Goal: Information Seeking & Learning: Learn about a topic

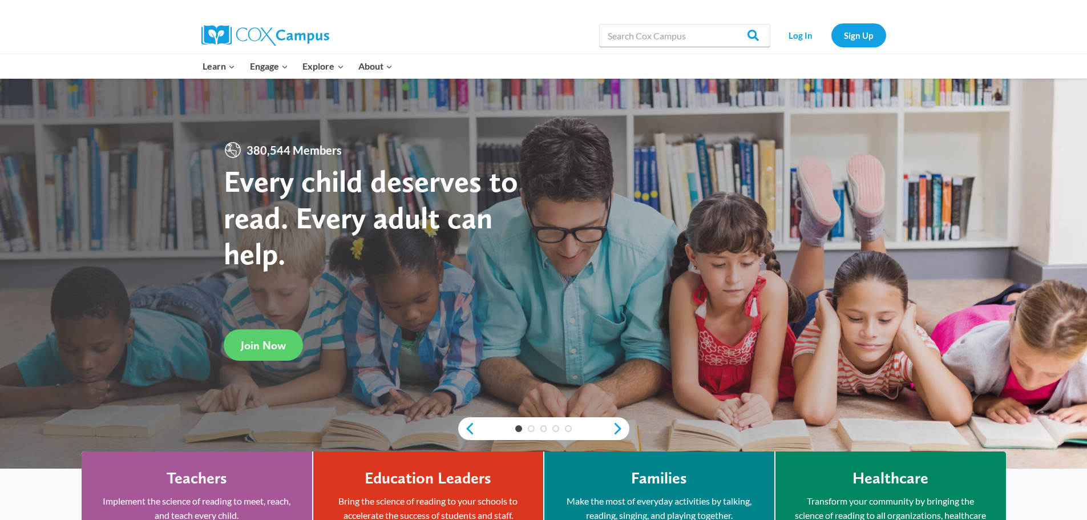
click at [179, 475] on h4 "Teachers" at bounding box center [197, 478] width 60 height 19
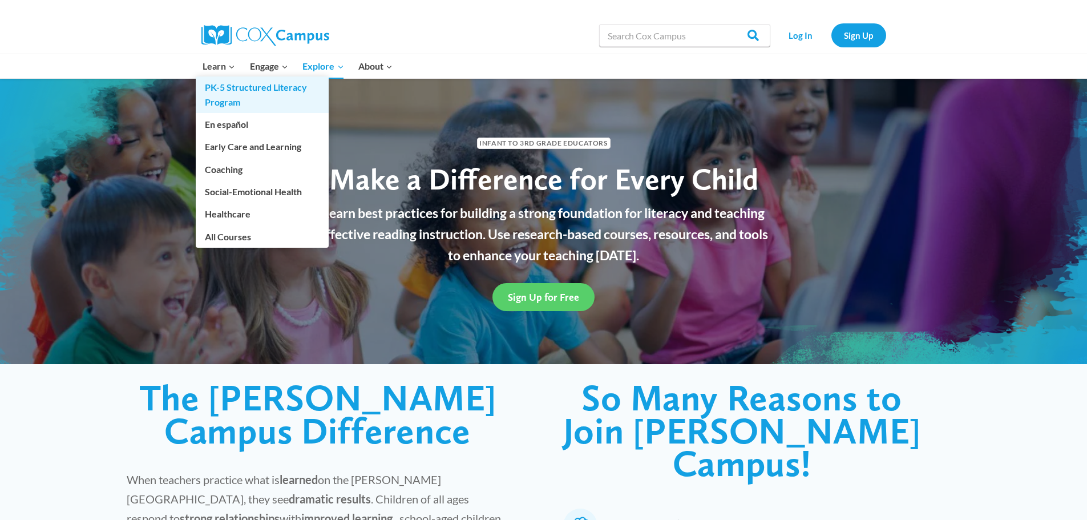
click at [217, 91] on link "PK-5 Structured Literacy Program" at bounding box center [262, 94] width 133 height 37
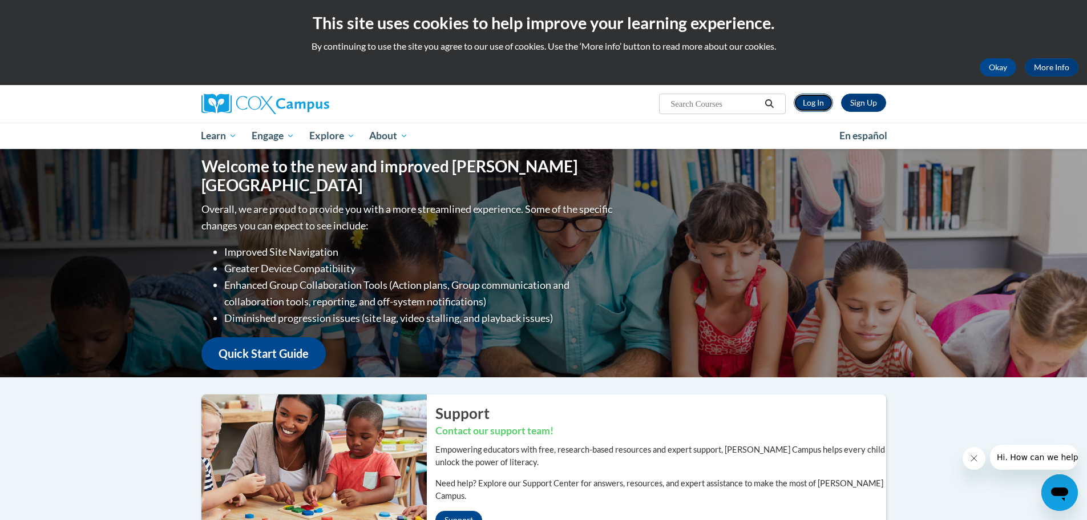
click at [811, 104] on link "Log In" at bounding box center [813, 103] width 39 height 18
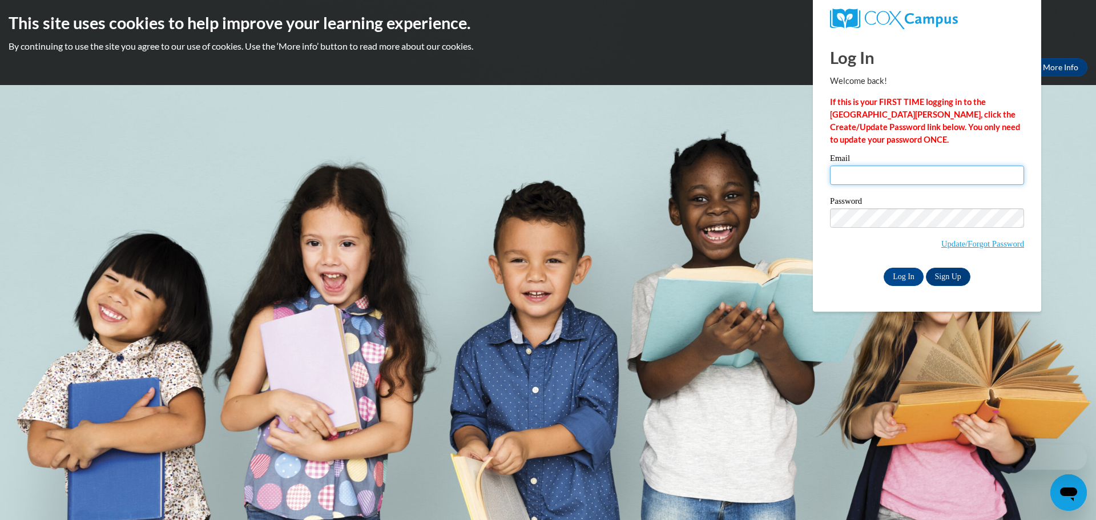
click at [868, 176] on input "Email" at bounding box center [927, 174] width 194 height 19
type input "pambojo@floydboe.net"
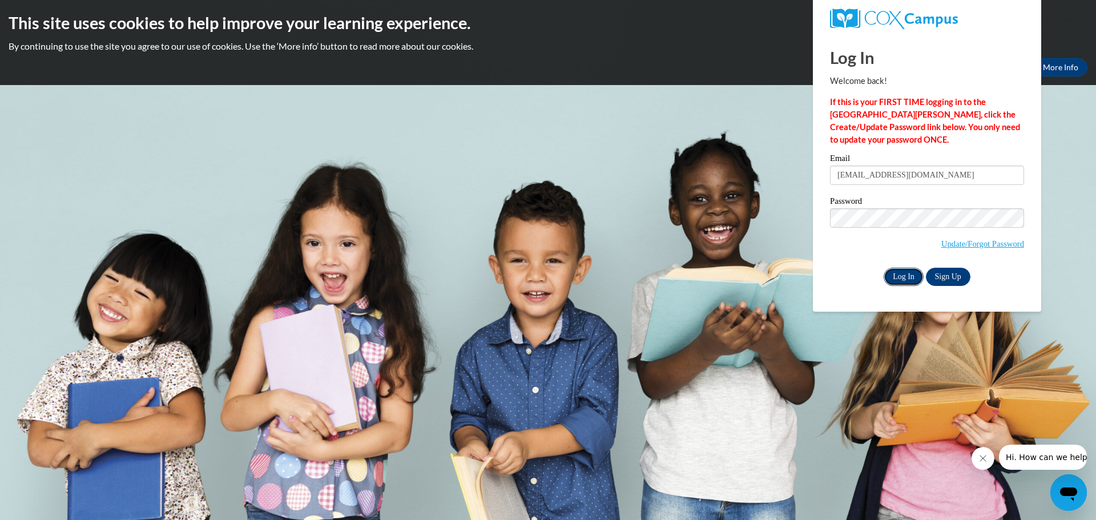
click at [905, 278] on input "Log In" at bounding box center [903, 277] width 40 height 18
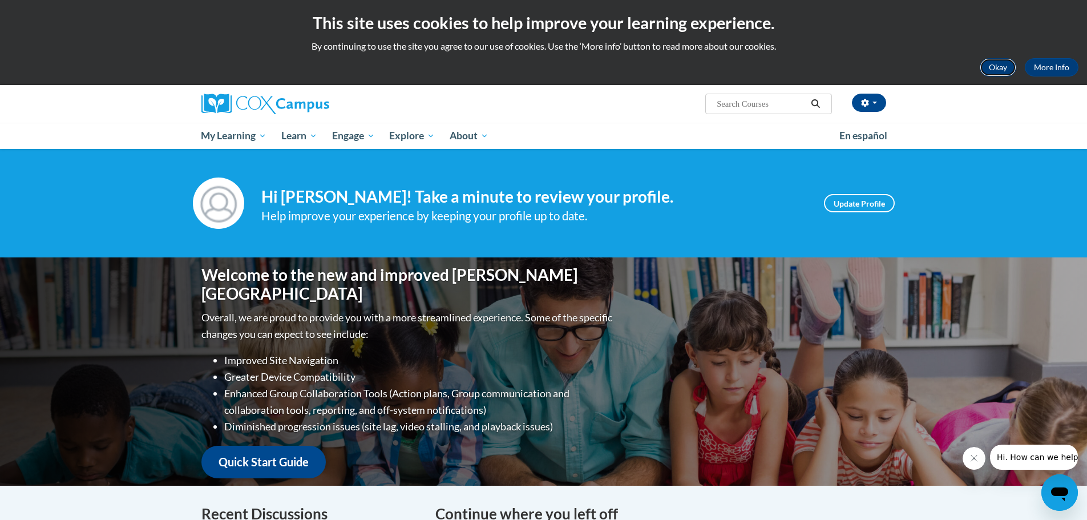
click at [995, 67] on button "Okay" at bounding box center [998, 67] width 37 height 18
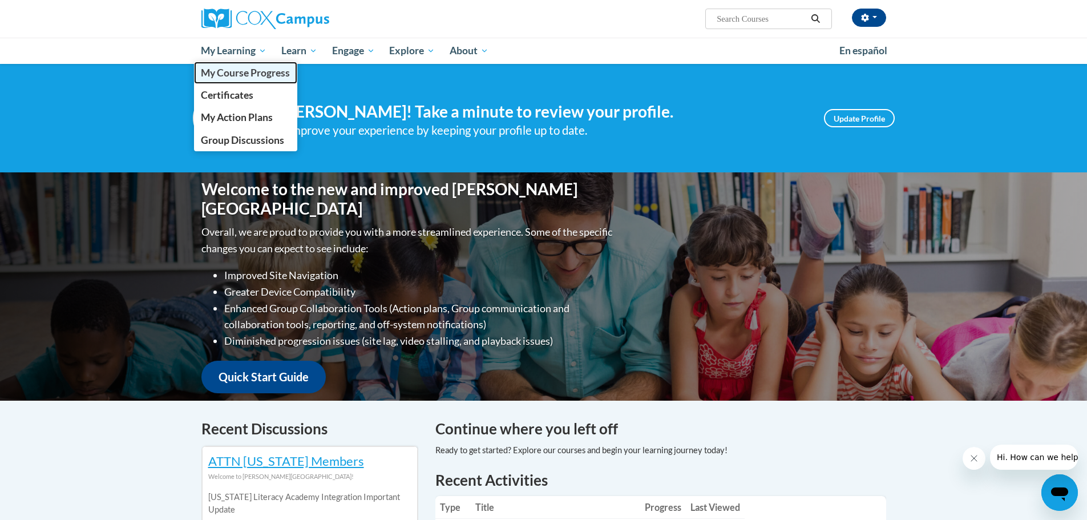
click at [261, 74] on span "My Course Progress" at bounding box center [245, 73] width 89 height 12
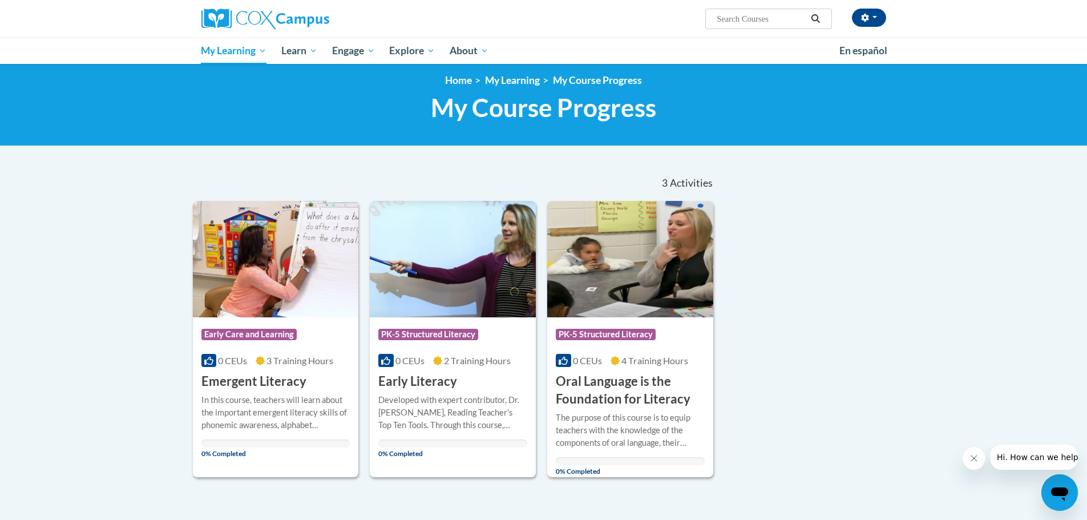
scroll to position [6, 0]
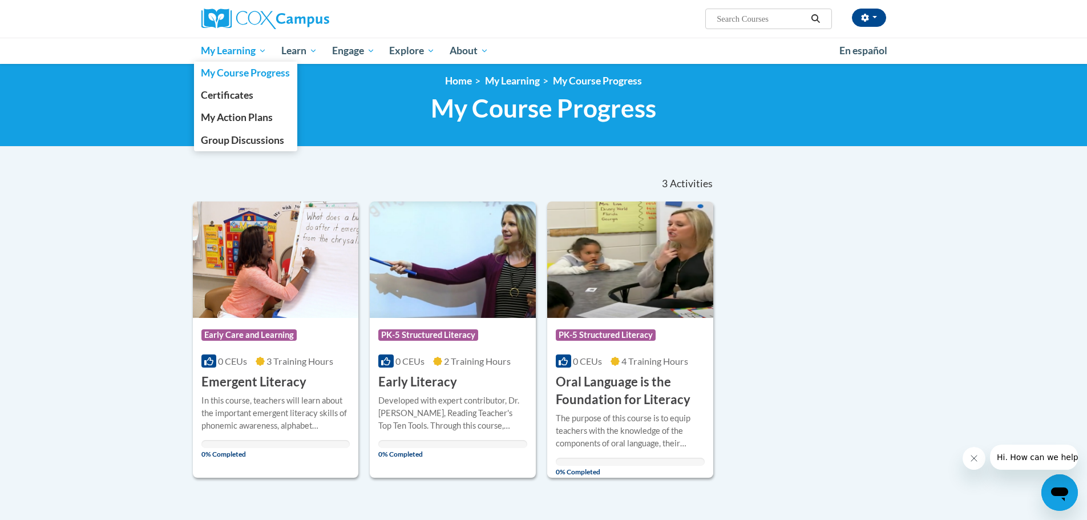
click at [263, 49] on span "My Learning" at bounding box center [234, 51] width 66 height 14
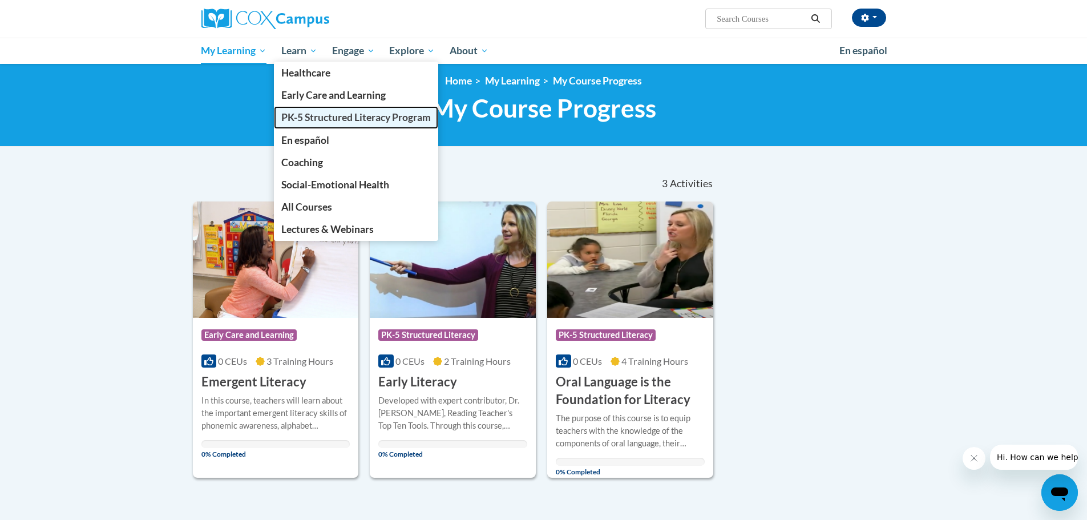
click at [302, 114] on span "PK-5 Structured Literacy Program" at bounding box center [356, 117] width 150 height 12
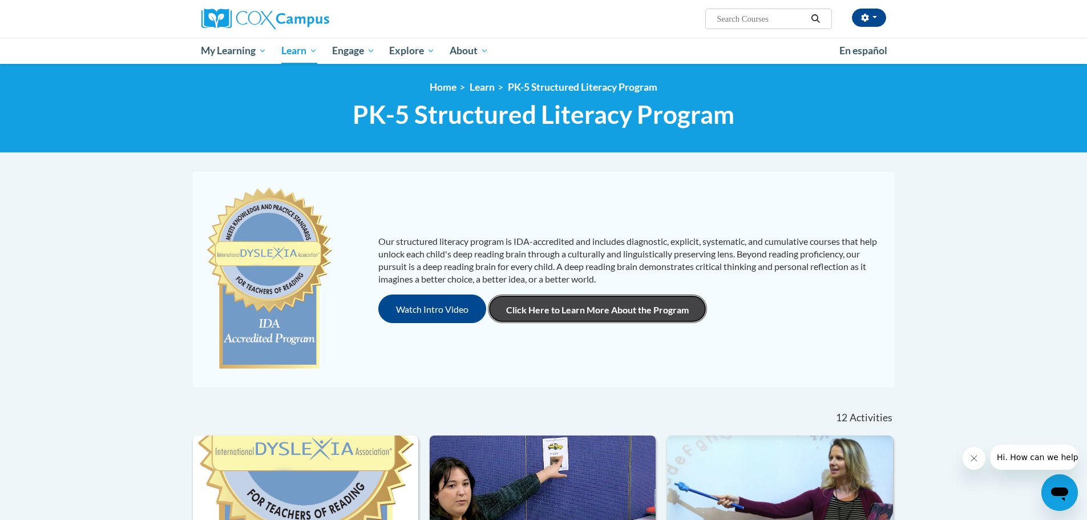
click at [626, 314] on link "Click Here to Learn More About the Program" at bounding box center [597, 308] width 219 height 29
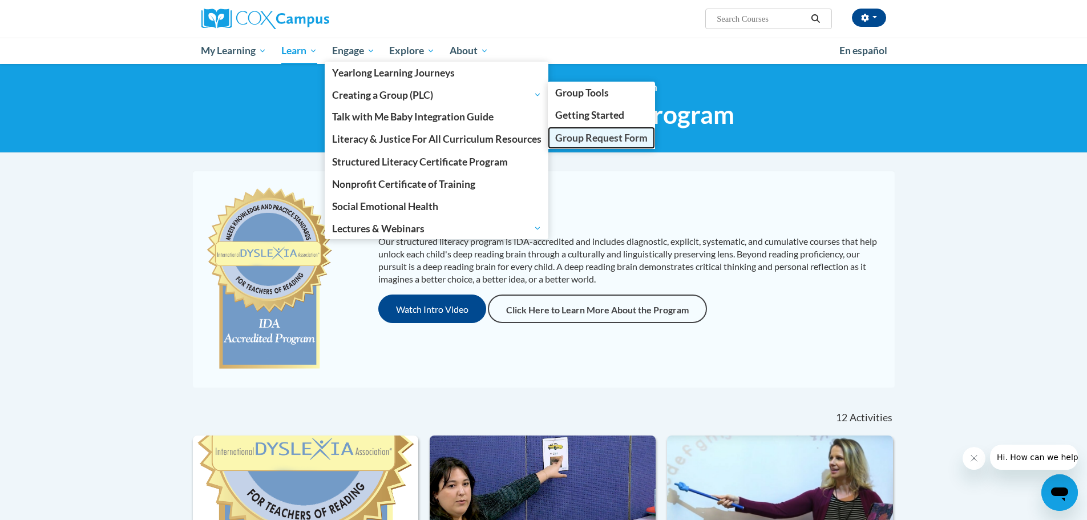
click at [595, 140] on span "Group Request Form" at bounding box center [601, 138] width 92 height 12
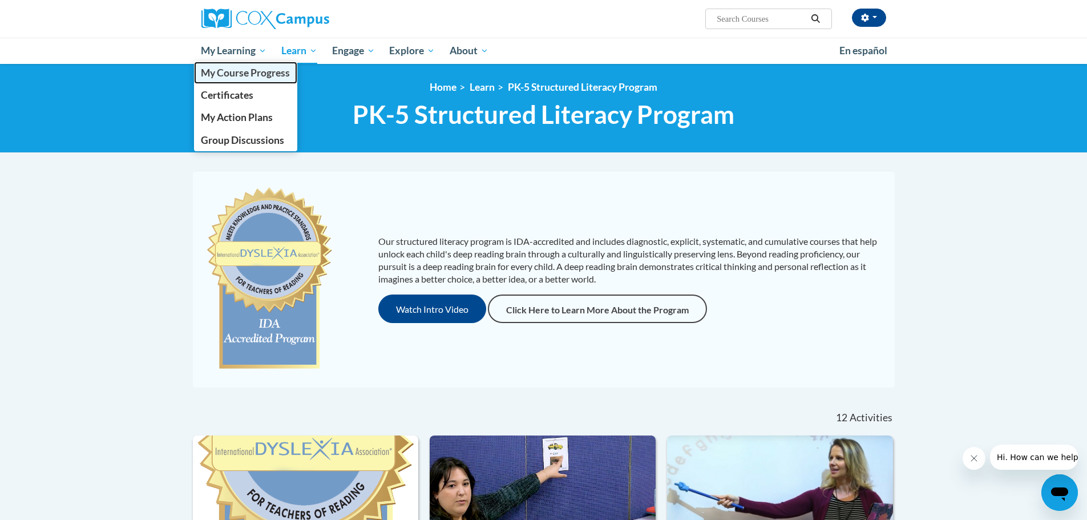
click at [229, 75] on span "My Course Progress" at bounding box center [245, 73] width 89 height 12
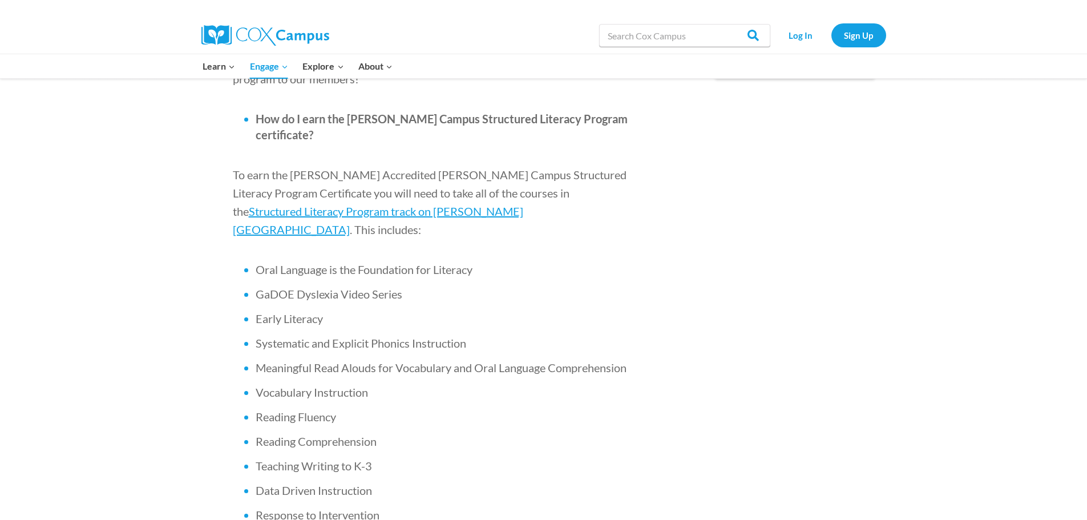
scroll to position [699, 0]
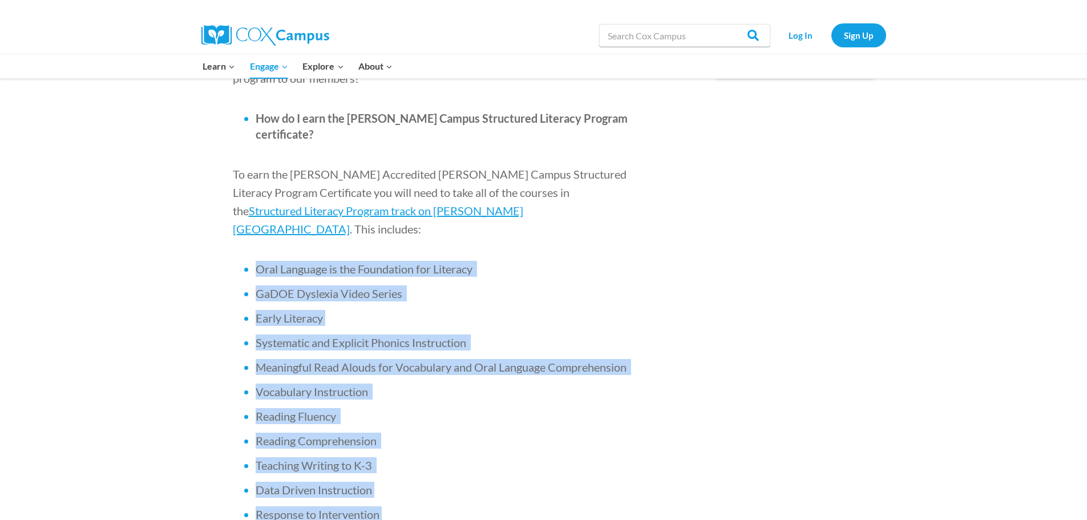
drag, startPoint x: 258, startPoint y: 200, endPoint x: 401, endPoint y: 436, distance: 276.0
click at [401, 436] on ul "Oral Language is the Foundation for Literacy GaDOE [MEDICAL_DATA] Video Series …" at bounding box center [432, 391] width 399 height 261
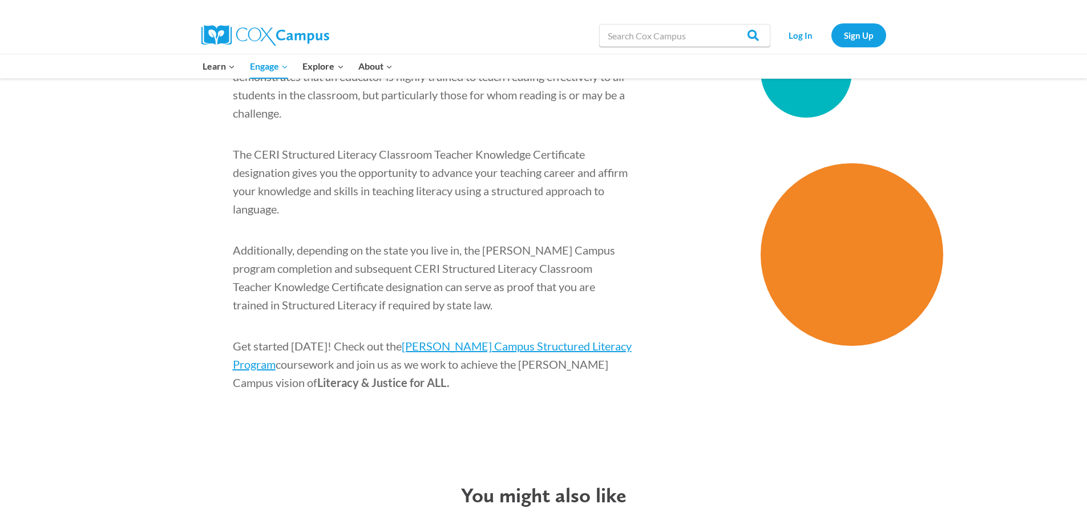
scroll to position [1723, 0]
click at [513, 338] on span "[PERSON_NAME] Campus Structured Literacy Program" at bounding box center [432, 354] width 399 height 32
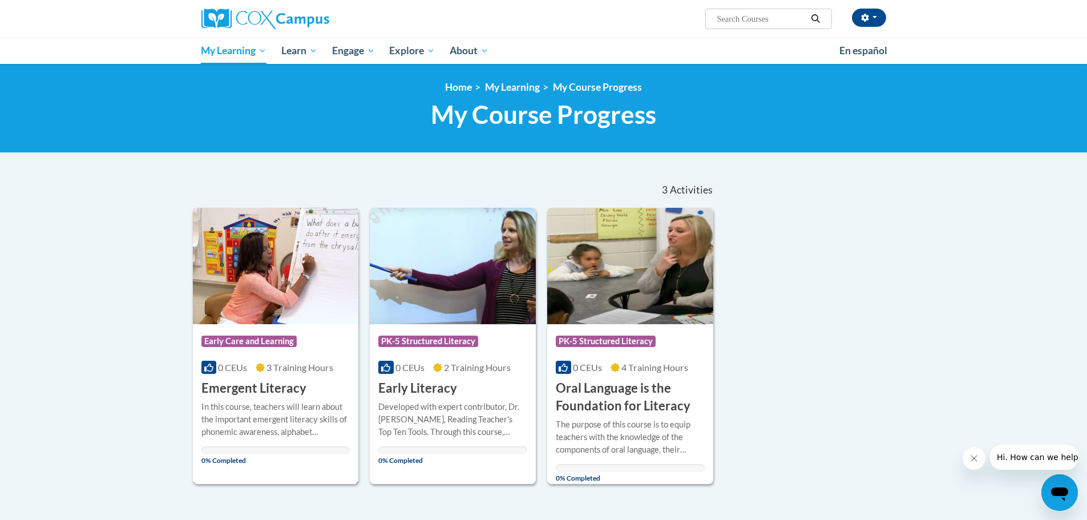
click at [286, 383] on h3 "Emergent Literacy" at bounding box center [253, 388] width 105 height 18
click at [428, 339] on span "PK-5 Structured Literacy" at bounding box center [428, 341] width 100 height 11
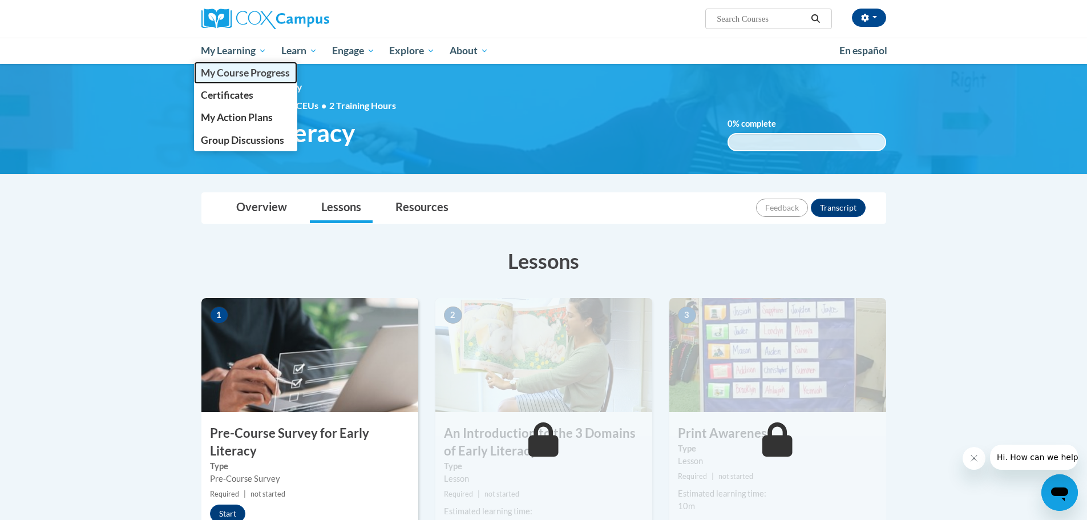
click at [245, 72] on span "My Course Progress" at bounding box center [245, 73] width 89 height 12
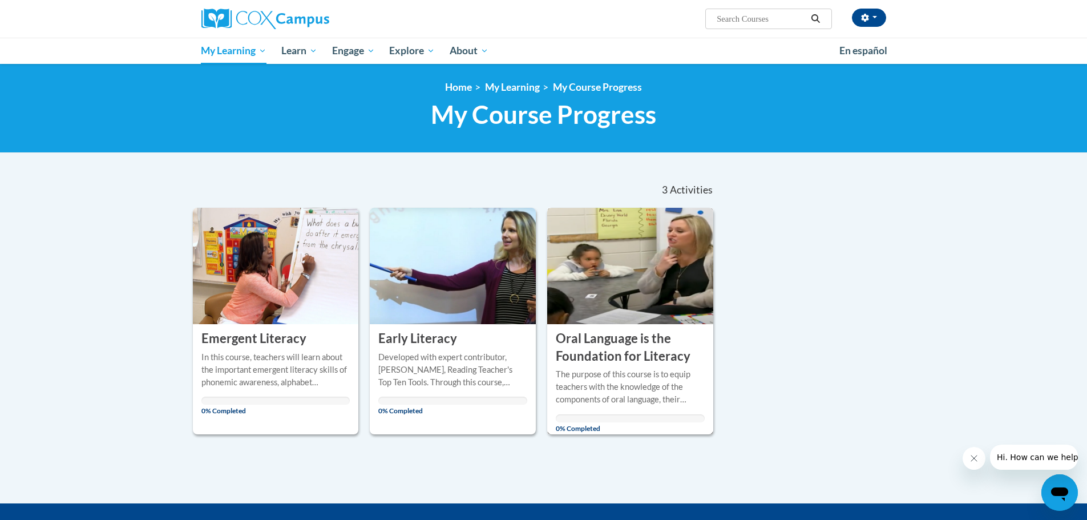
click at [611, 357] on h3 "Oral Language is the Foundation for Literacy" at bounding box center [630, 347] width 149 height 35
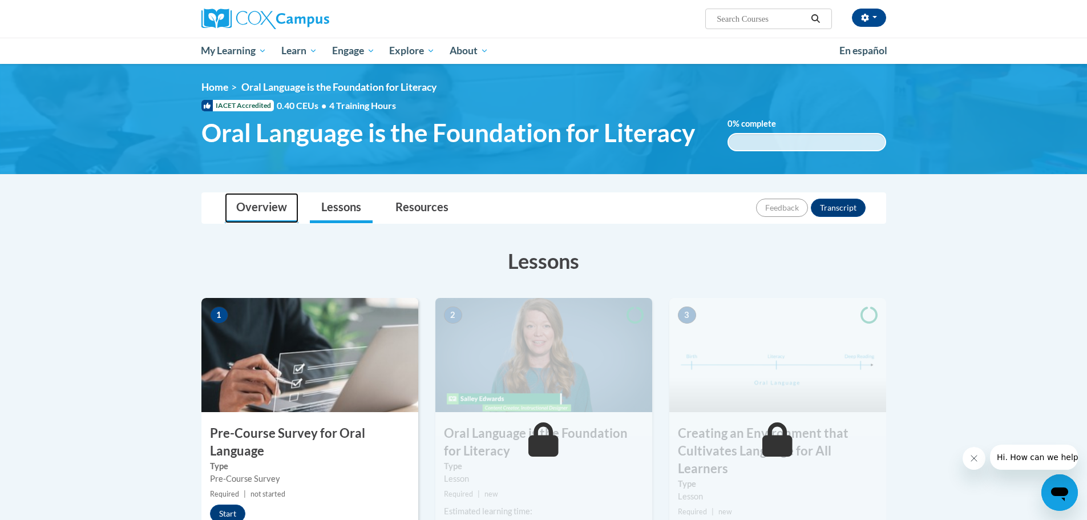
click at [250, 209] on link "Overview" at bounding box center [262, 208] width 74 height 30
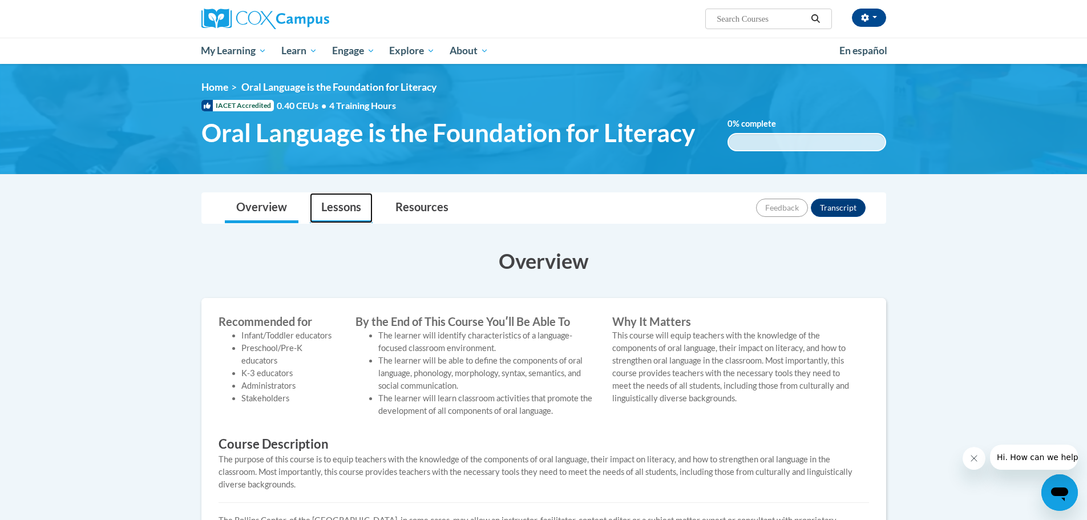
click at [347, 213] on link "Lessons" at bounding box center [341, 208] width 63 height 30
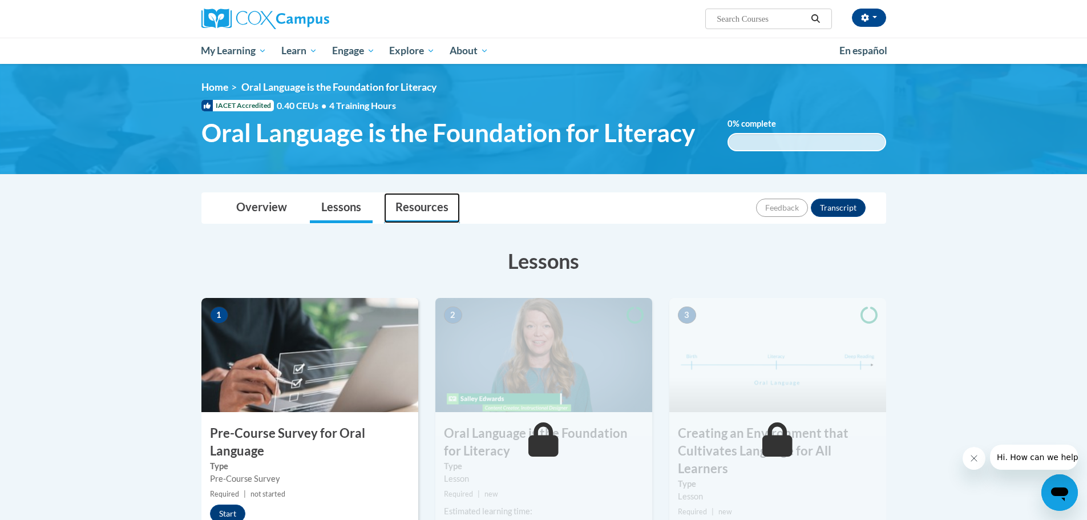
click at [421, 216] on link "Resources" at bounding box center [422, 208] width 76 height 30
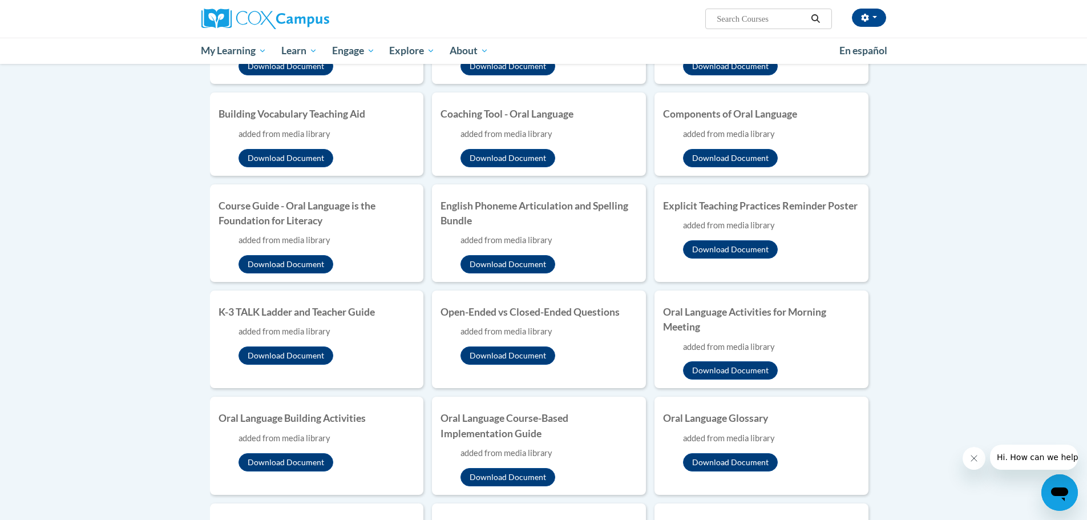
scroll to position [297, 0]
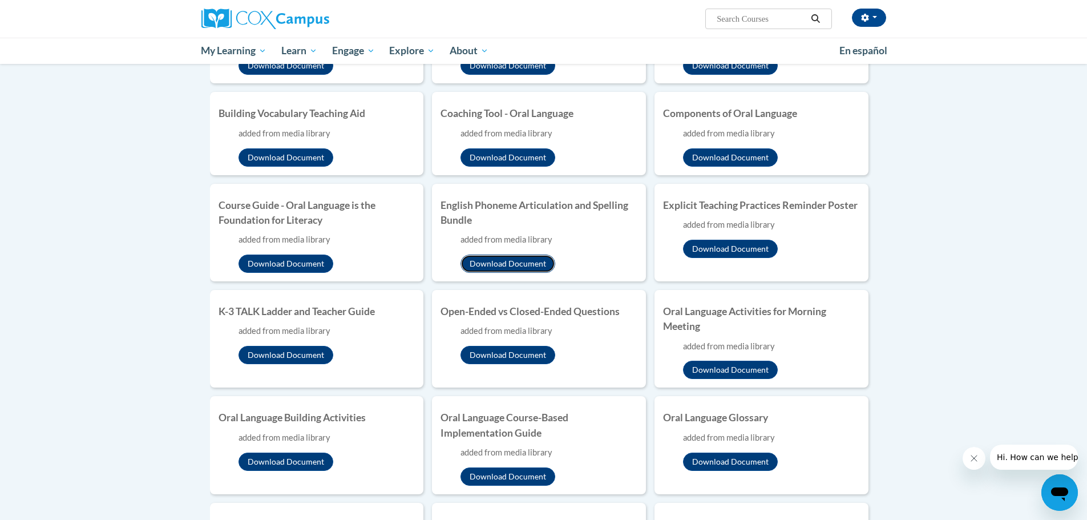
click at [510, 267] on button "Download Document" at bounding box center [508, 264] width 95 height 18
click at [741, 369] on button "Download Document" at bounding box center [730, 370] width 95 height 18
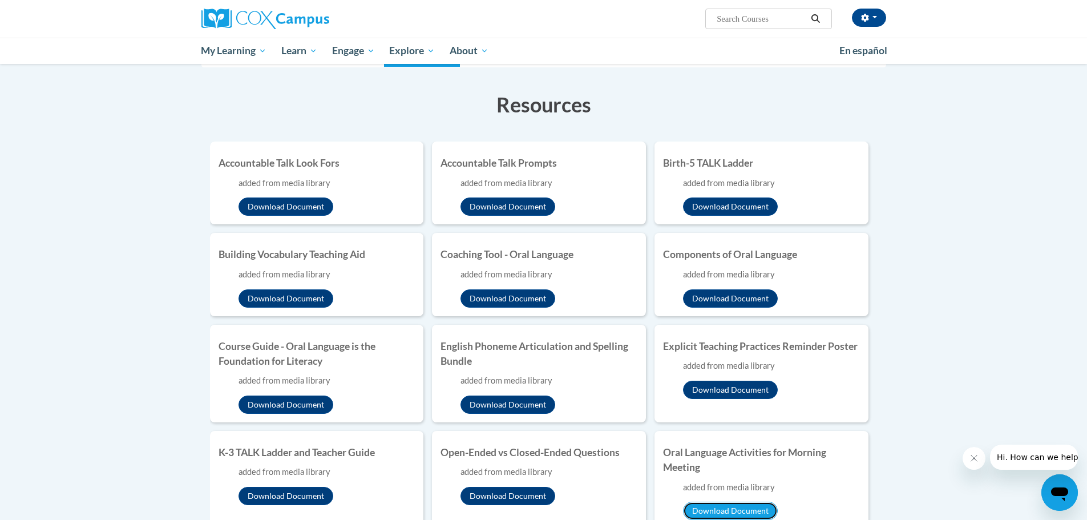
scroll to position [148, 0]
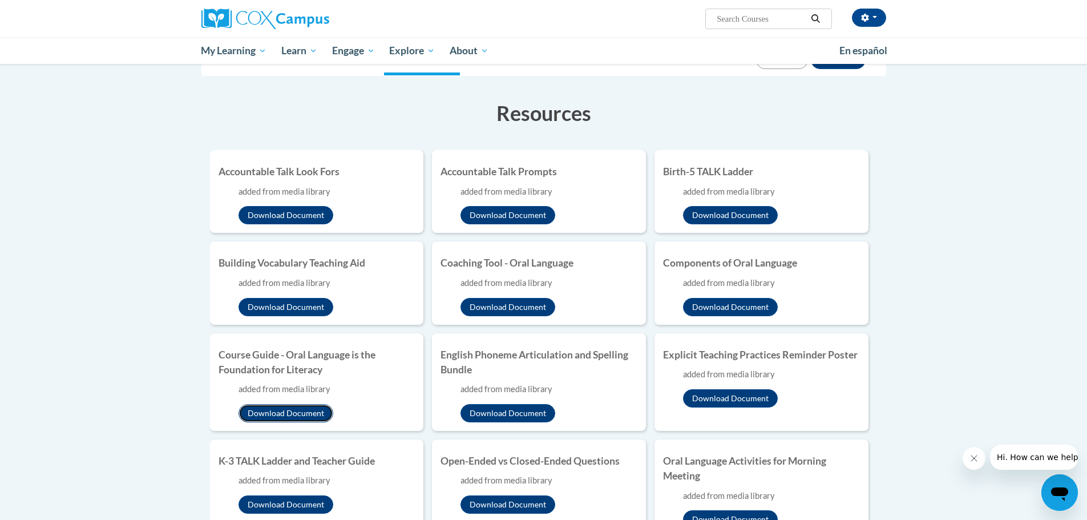
click at [314, 417] on button "Download Document" at bounding box center [286, 413] width 95 height 18
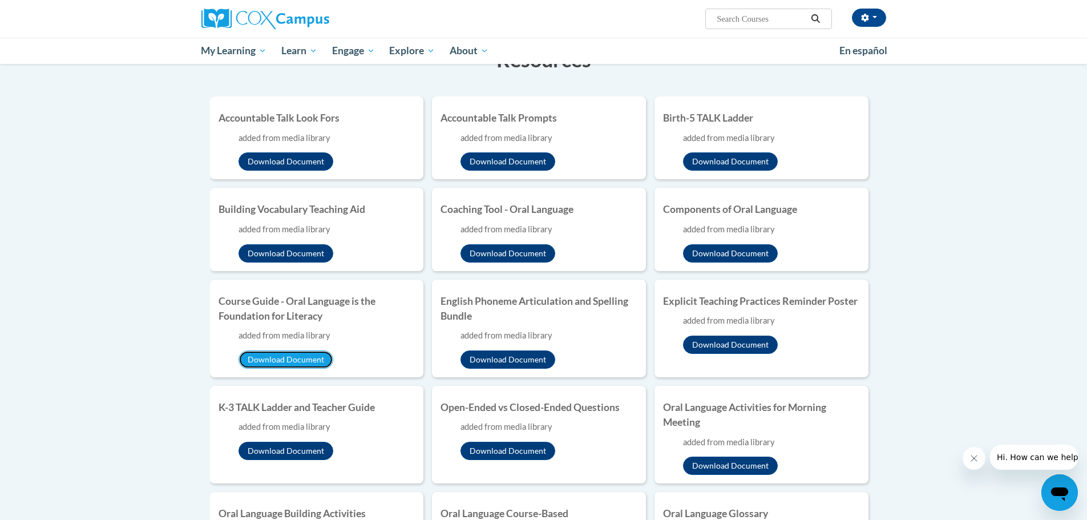
scroll to position [202, 0]
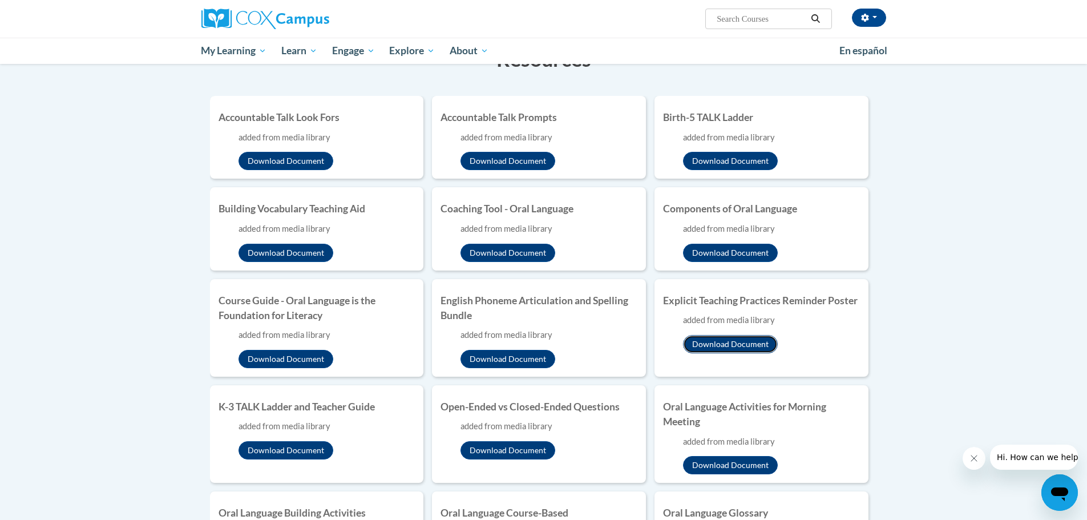
click at [744, 353] on button "Download Document" at bounding box center [730, 344] width 95 height 18
click at [492, 362] on button "Download Document" at bounding box center [508, 359] width 95 height 18
click at [583, 31] on div "Pam Bojo (America/New_York UTC-04:00) My Profile Inbox My Transcripts Log Out S…" at bounding box center [543, 19] width 719 height 38
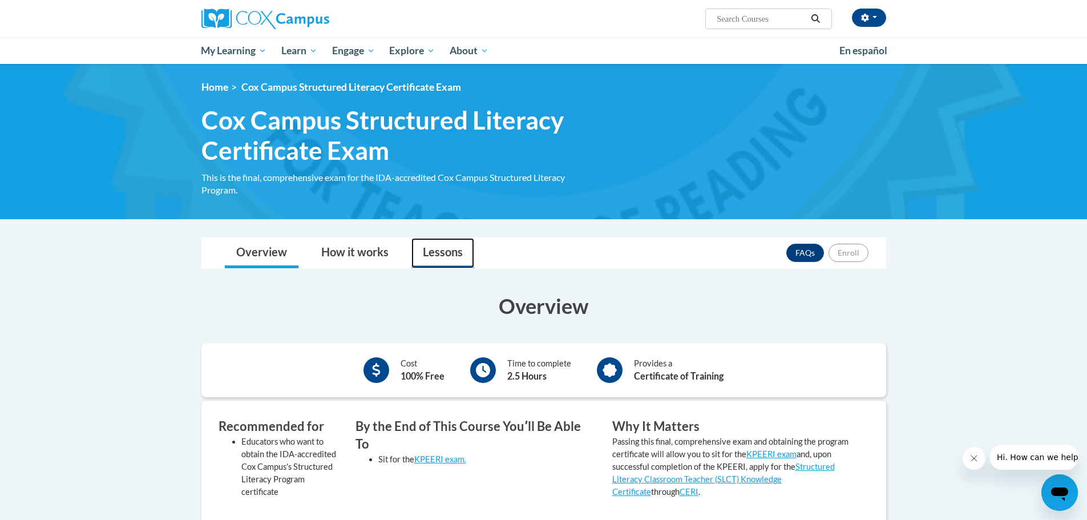
click at [434, 252] on link "Lessons" at bounding box center [442, 253] width 63 height 30
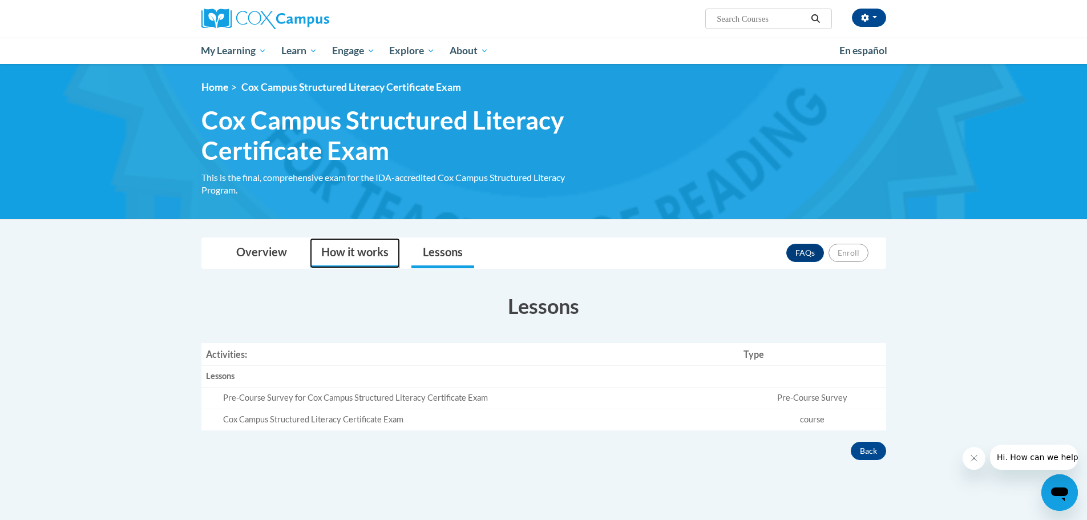
click at [362, 259] on link "How it works" at bounding box center [355, 253] width 90 height 30
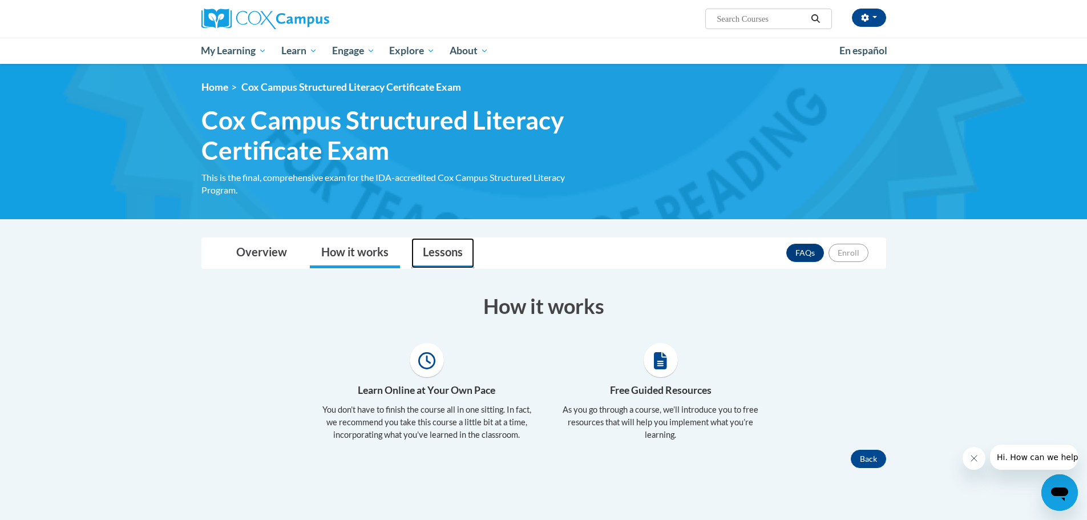
click at [462, 257] on link "Lessons" at bounding box center [442, 253] width 63 height 30
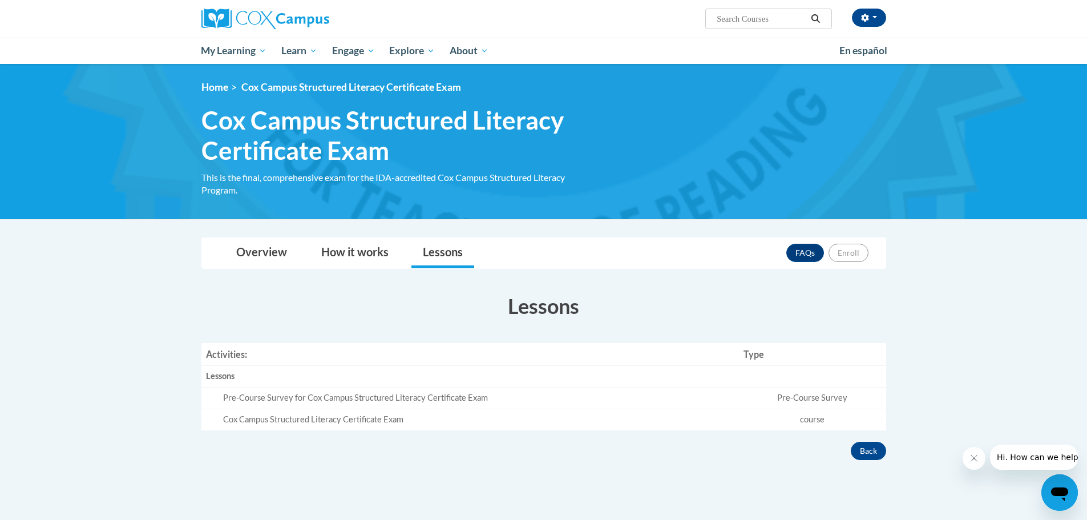
click at [776, 288] on div "Overview Cost 100% Free Time to complete 2.5 Hours Provides a Certificate of Tr…" at bounding box center [544, 370] width 702 height 180
click at [801, 256] on link "FAQs" at bounding box center [805, 253] width 38 height 18
